Goal: Task Accomplishment & Management: Manage account settings

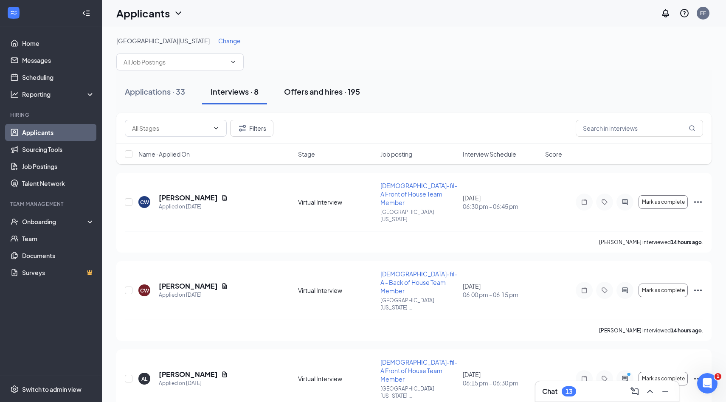
click at [302, 93] on div "Offers and hires · 195" at bounding box center [322, 91] width 76 height 11
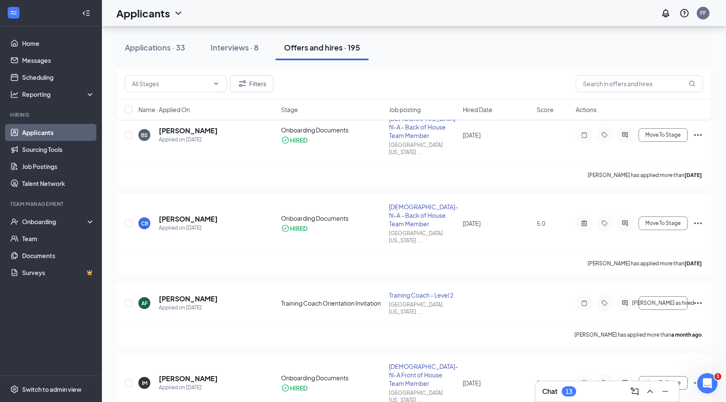
scroll to position [557, 0]
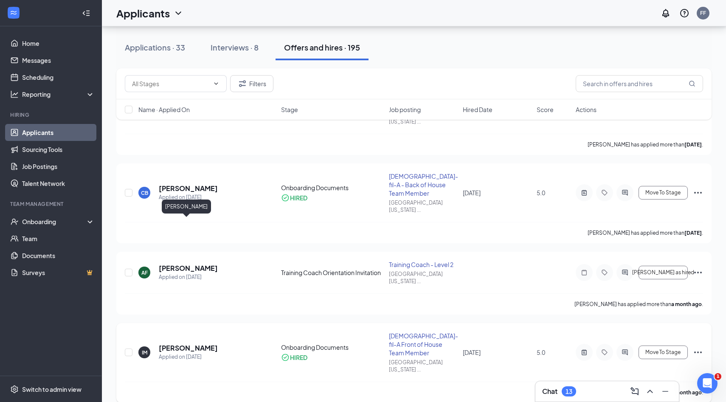
click at [181, 344] on h5 "[PERSON_NAME]" at bounding box center [188, 348] width 59 height 9
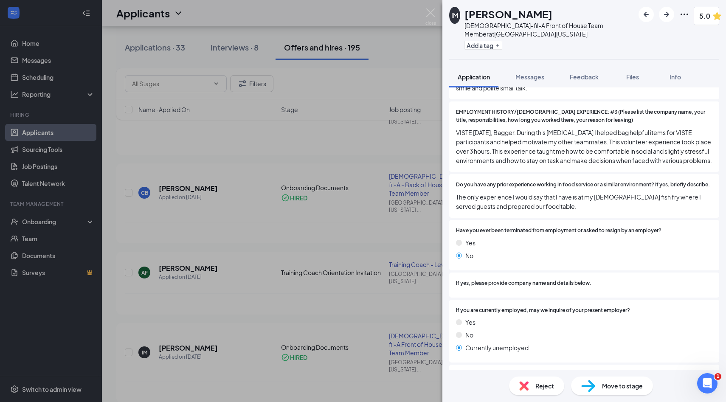
scroll to position [466, 0]
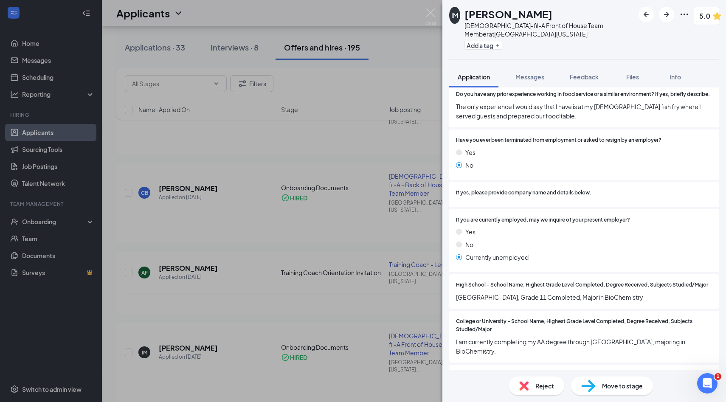
click at [425, 20] on div "IM [PERSON_NAME] [DEMOGRAPHIC_DATA]-fil-A Front of House Team Member at [GEOGRA…" at bounding box center [363, 201] width 726 height 402
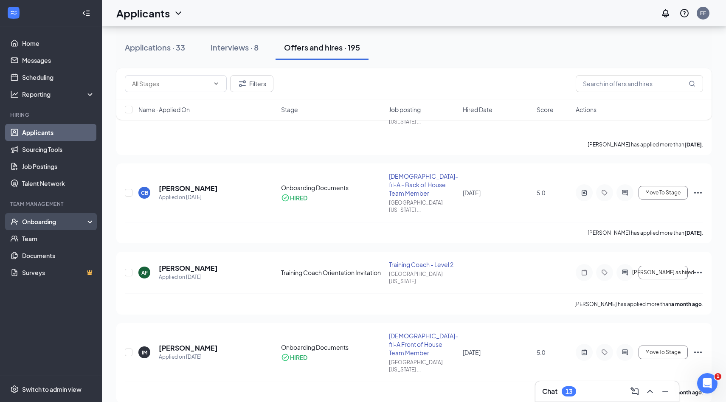
click at [52, 220] on div "Onboarding" at bounding box center [54, 222] width 65 height 8
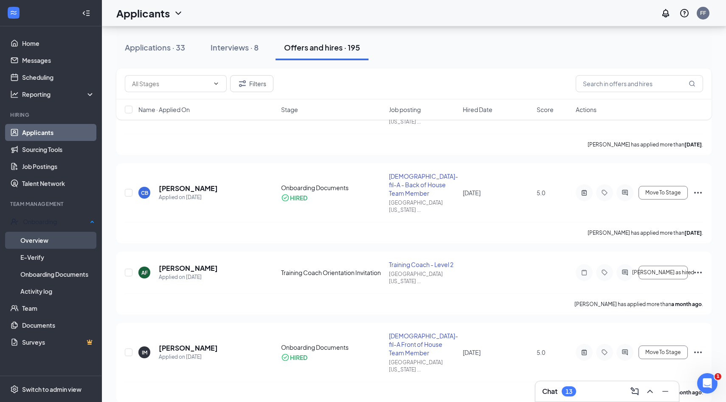
click at [54, 237] on link "Overview" at bounding box center [57, 240] width 74 height 17
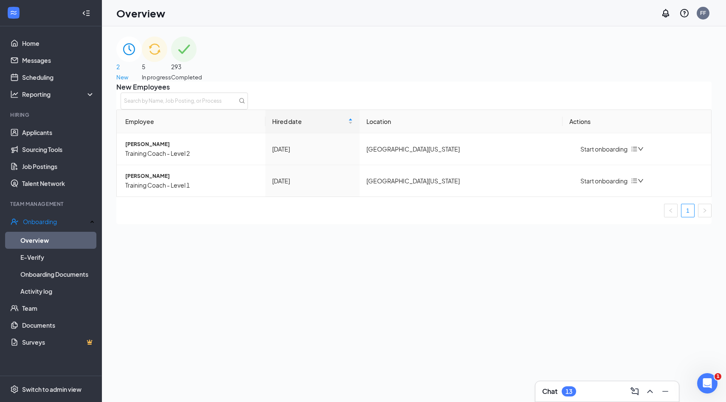
click at [171, 55] on div "5 In progress" at bounding box center [156, 59] width 29 height 45
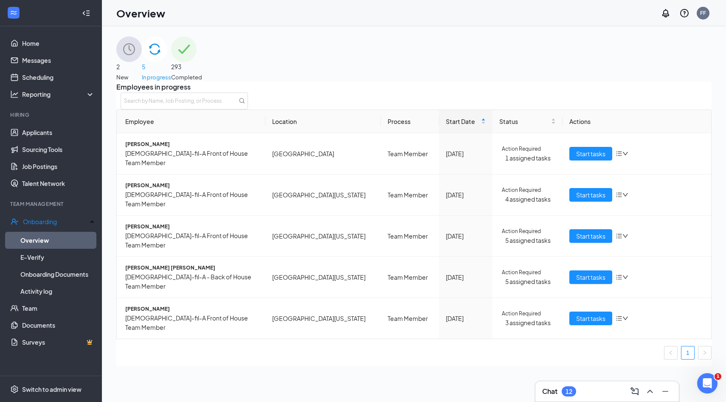
click at [610, 389] on div "Chat 12" at bounding box center [608, 392] width 130 height 14
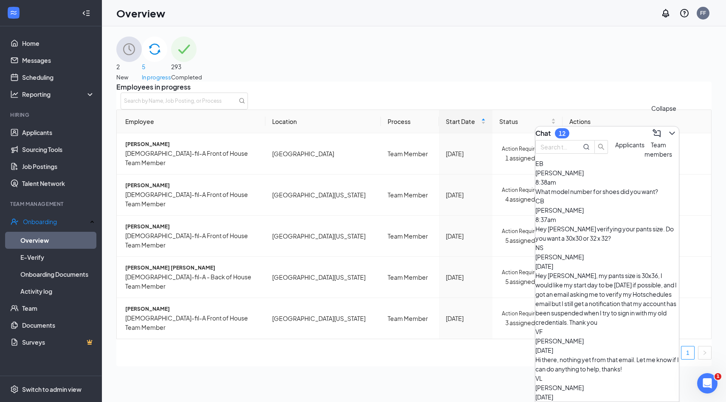
click at [667, 128] on icon "ChevronDown" at bounding box center [672, 133] width 10 height 10
